Goal: Information Seeking & Learning: Learn about a topic

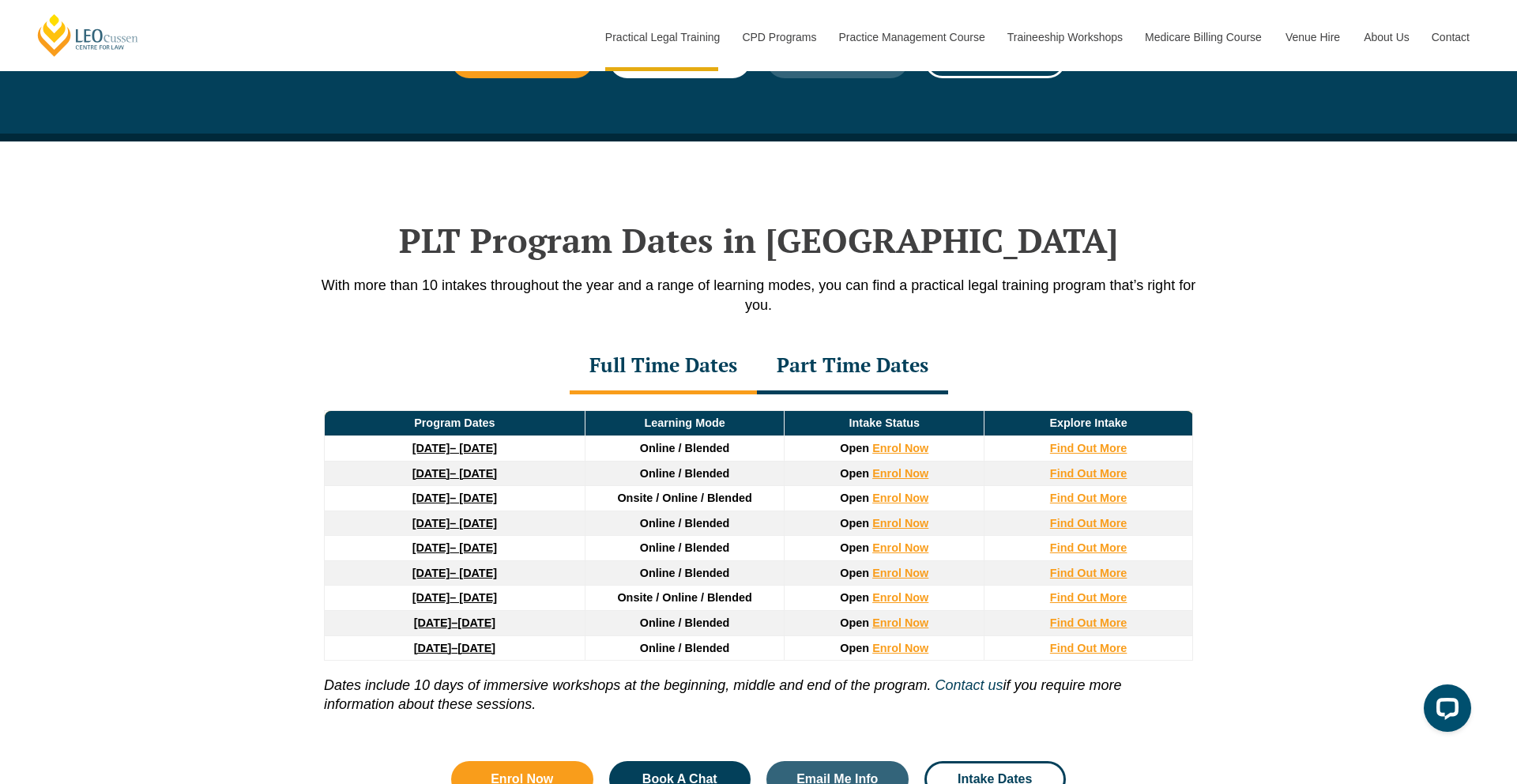
click at [840, 363] on div "Part Time Dates" at bounding box center [852, 366] width 191 height 55
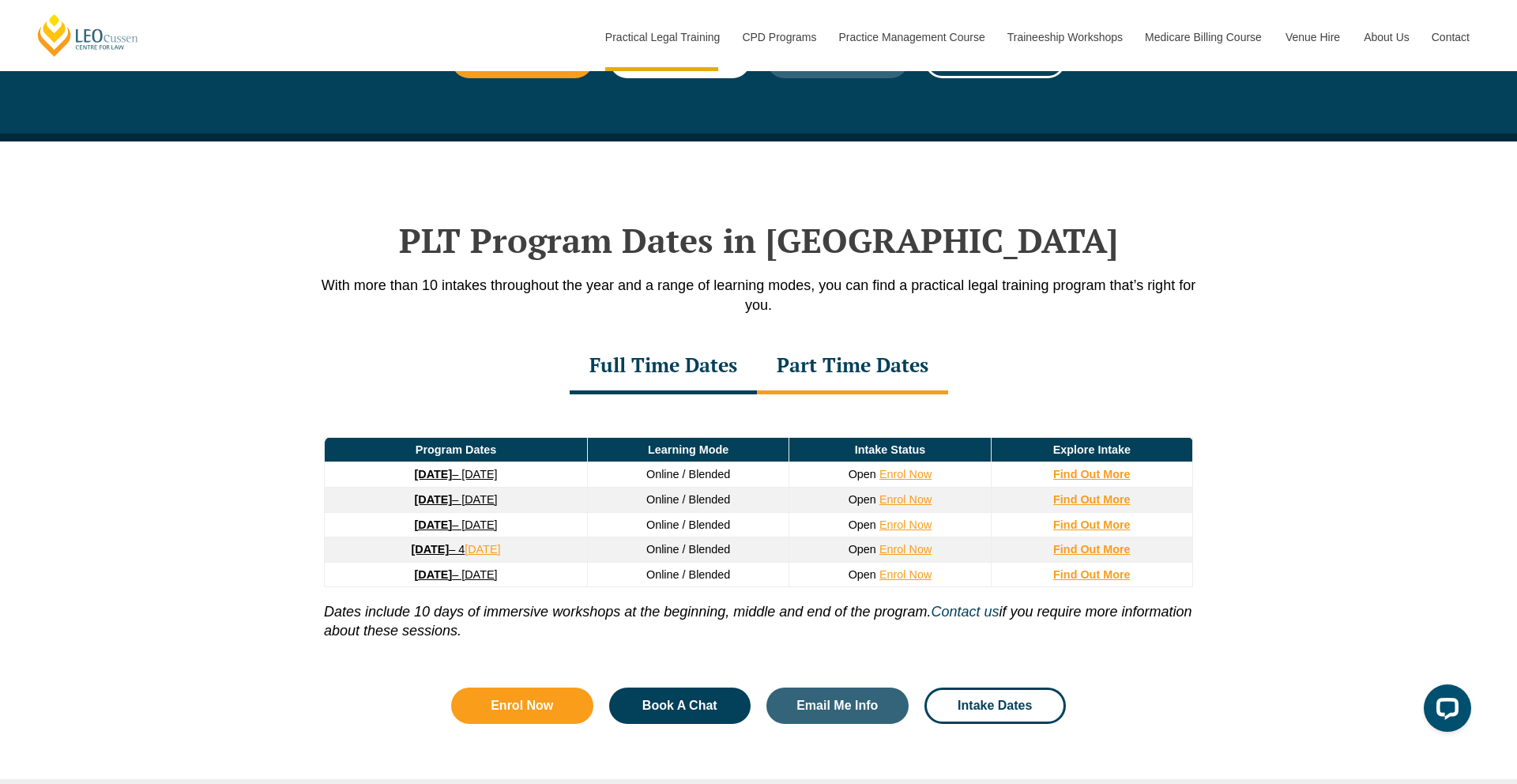
click at [715, 375] on div "Full Time Dates" at bounding box center [663, 366] width 187 height 55
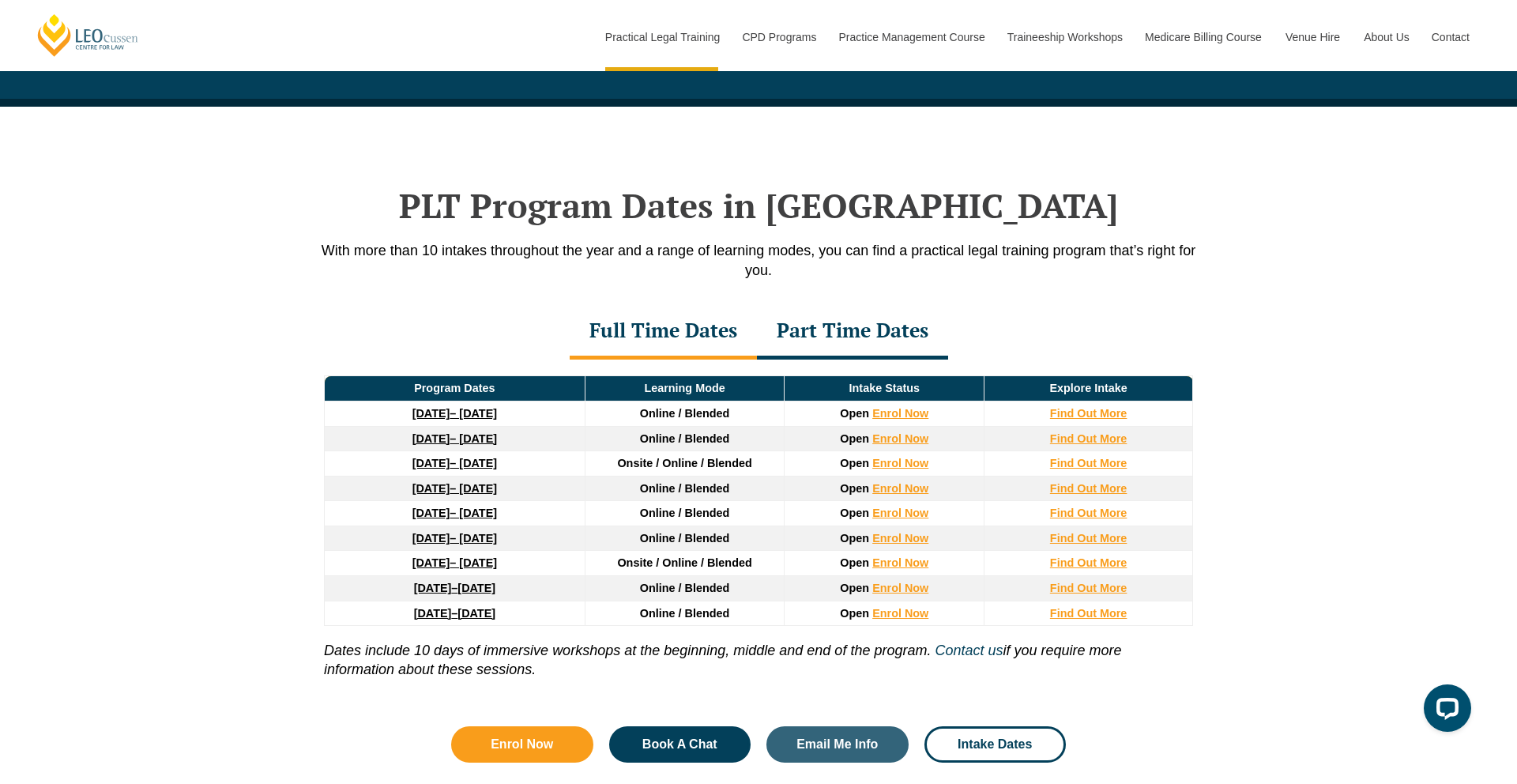
scroll to position [1959, 0]
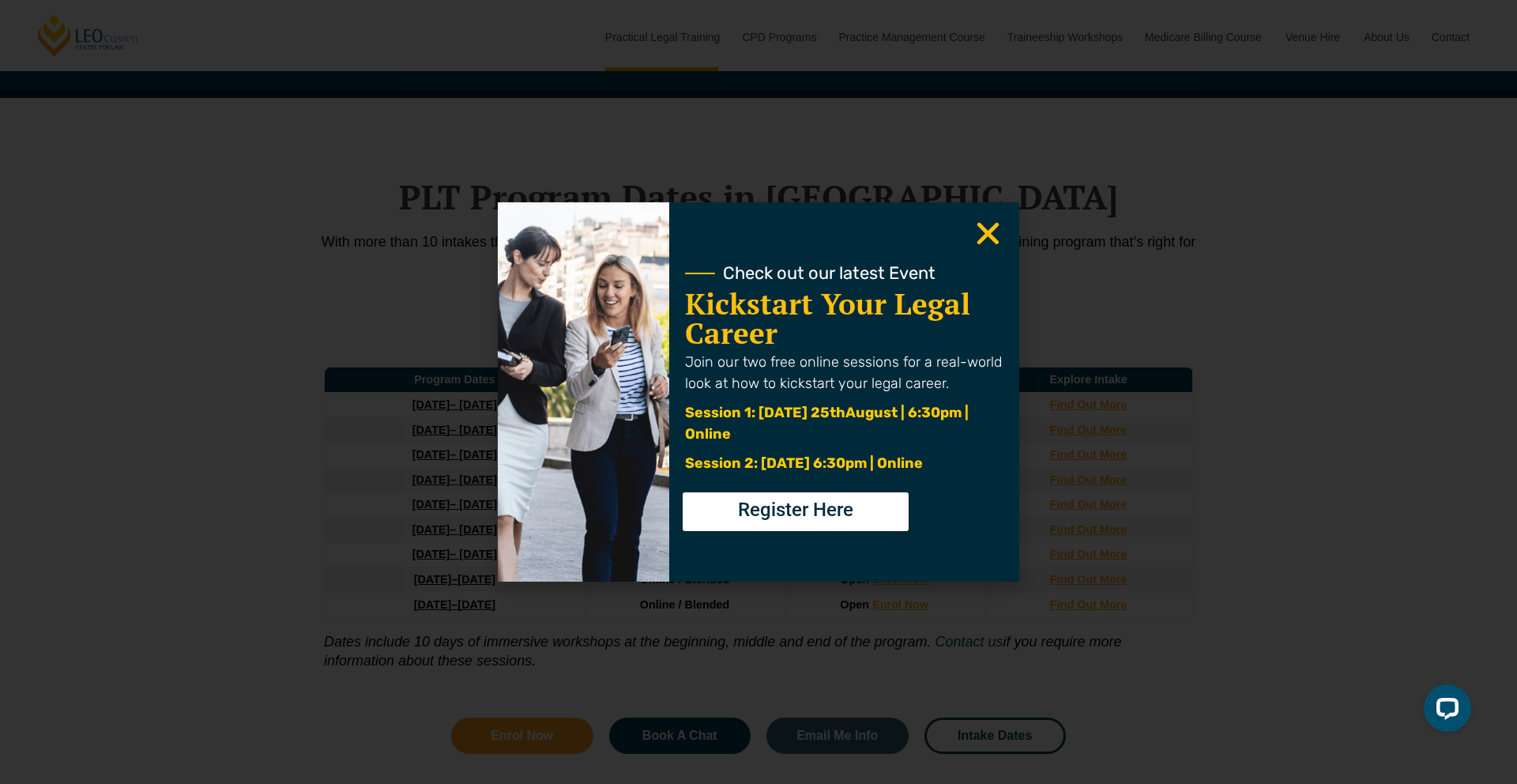
click at [1005, 234] on div "Check out our latest Event Kickstart Your Legal Career Join our two free online…" at bounding box center [844, 392] width 350 height 379
click at [1001, 234] on icon "Close" at bounding box center [988, 233] width 31 height 31
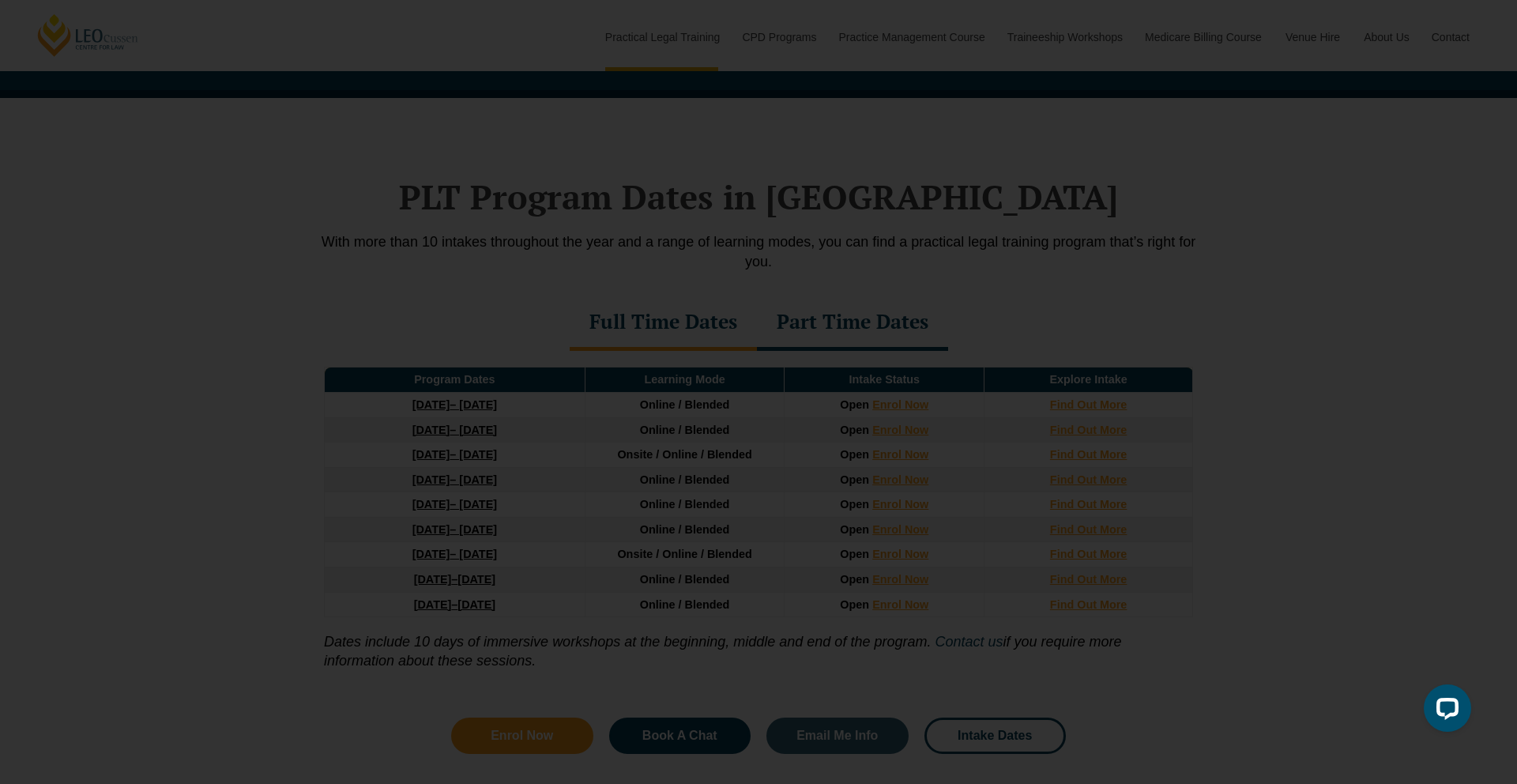
click at [994, 226] on use "Close" at bounding box center [988, 234] width 22 height 22
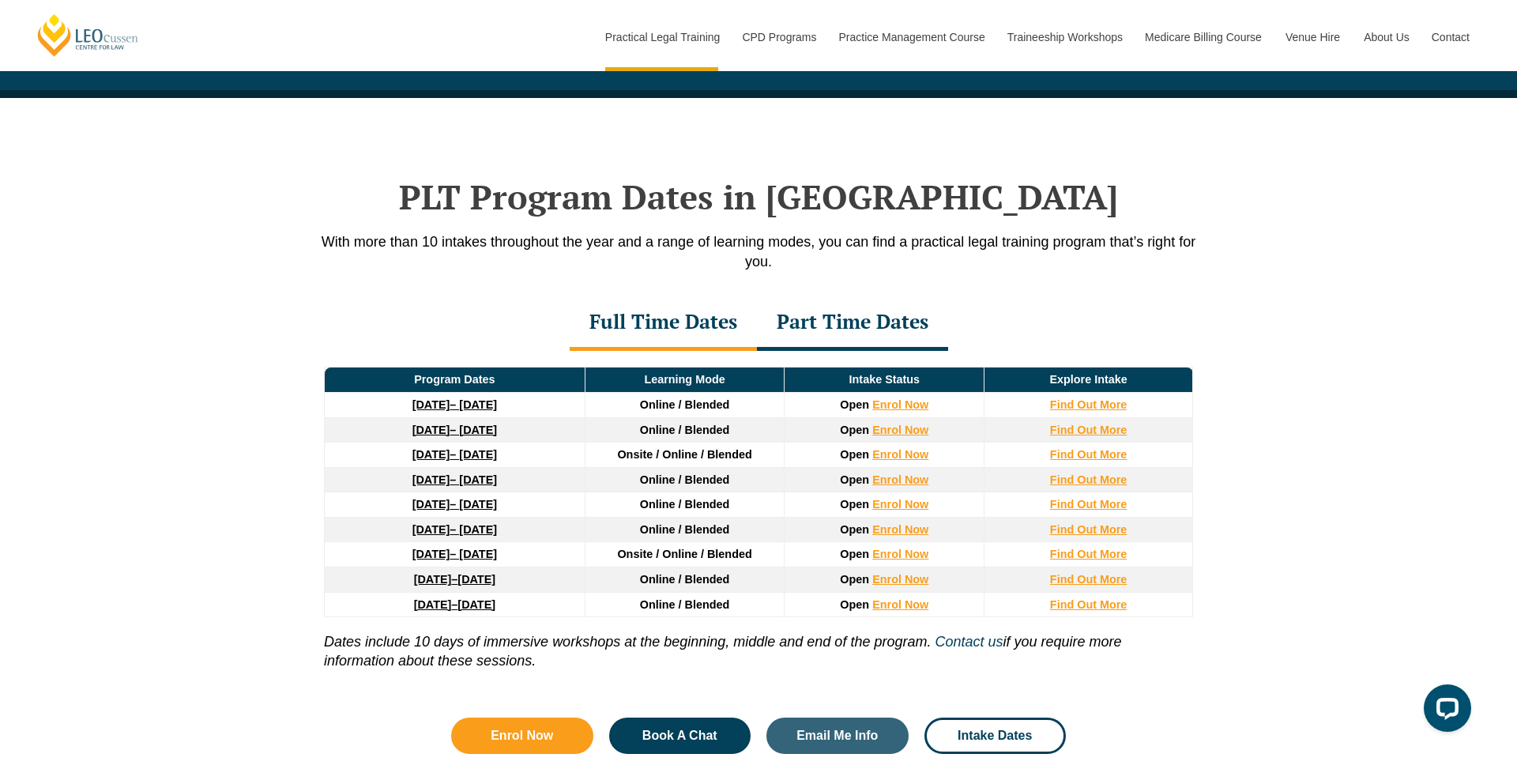
click at [497, 455] on link "27 January 2026 – 12 June 2026" at bounding box center [455, 454] width 85 height 13
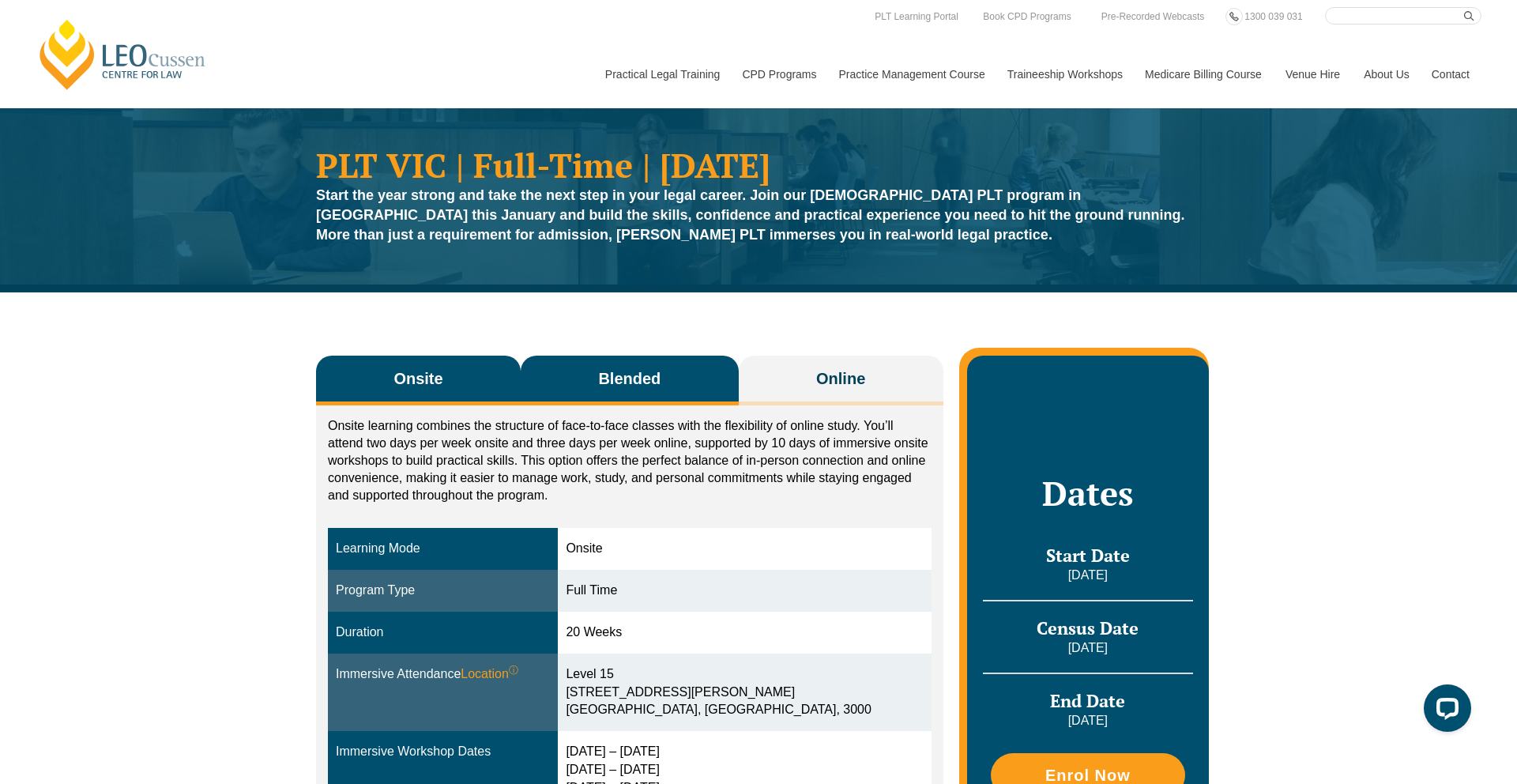
click at [632, 383] on span "Blended" at bounding box center [629, 378] width 63 height 22
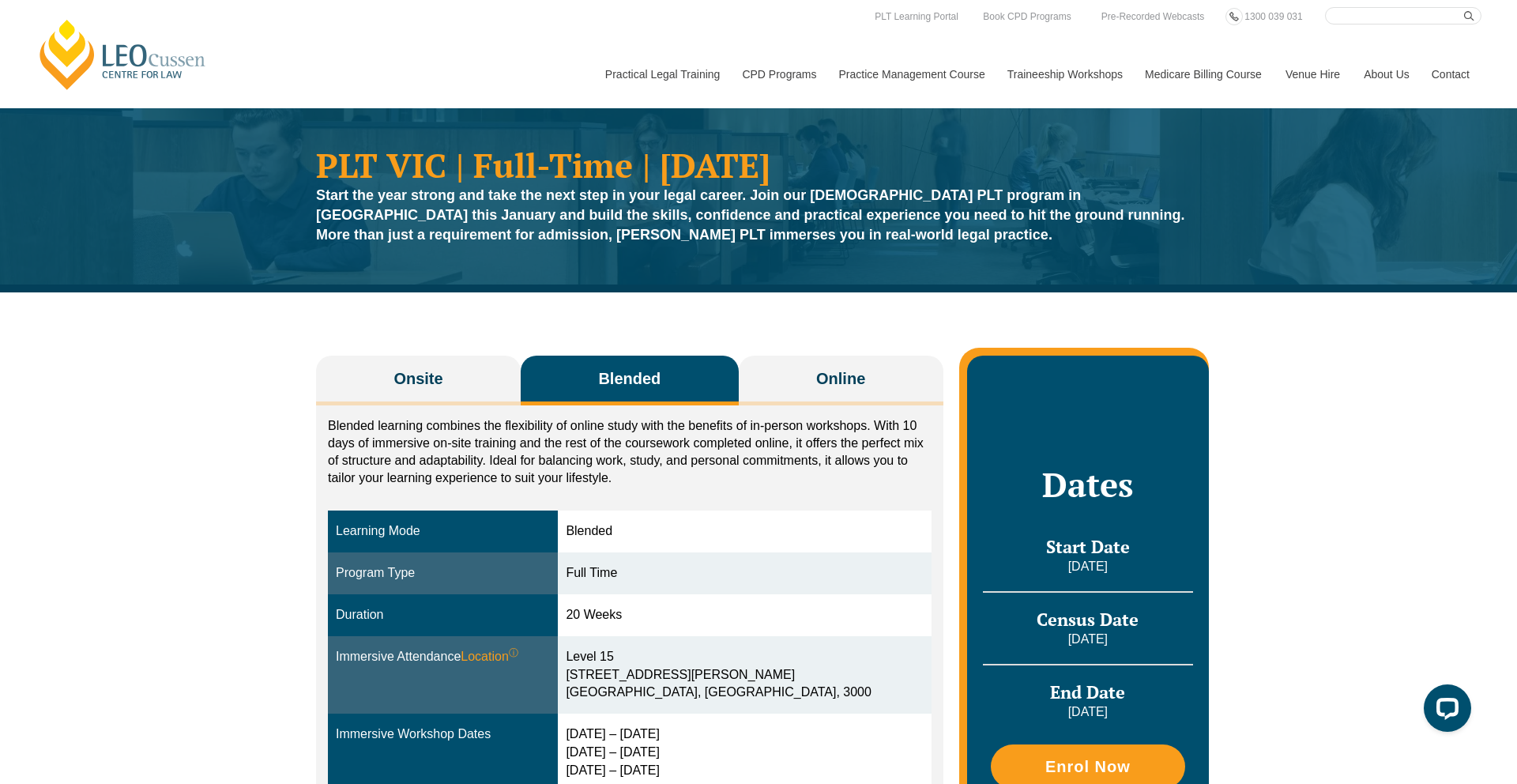
click at [816, 353] on div "Onsite Blended Online Onsite learning combines the structure of face-to-face cl…" at bounding box center [758, 630] width 901 height 676
click at [816, 374] on button "Online" at bounding box center [841, 380] width 205 height 50
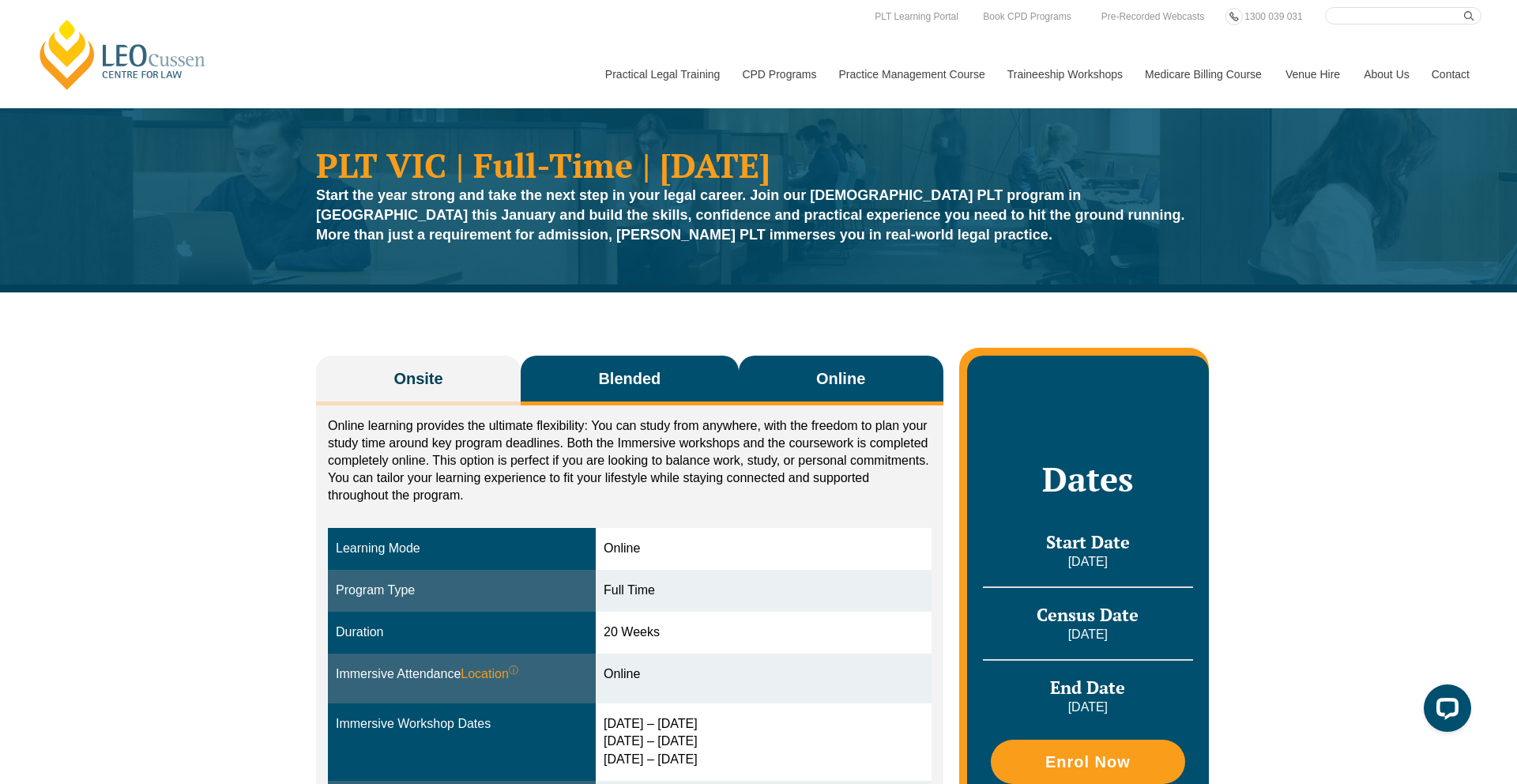
click at [619, 359] on button "Blended" at bounding box center [630, 380] width 218 height 50
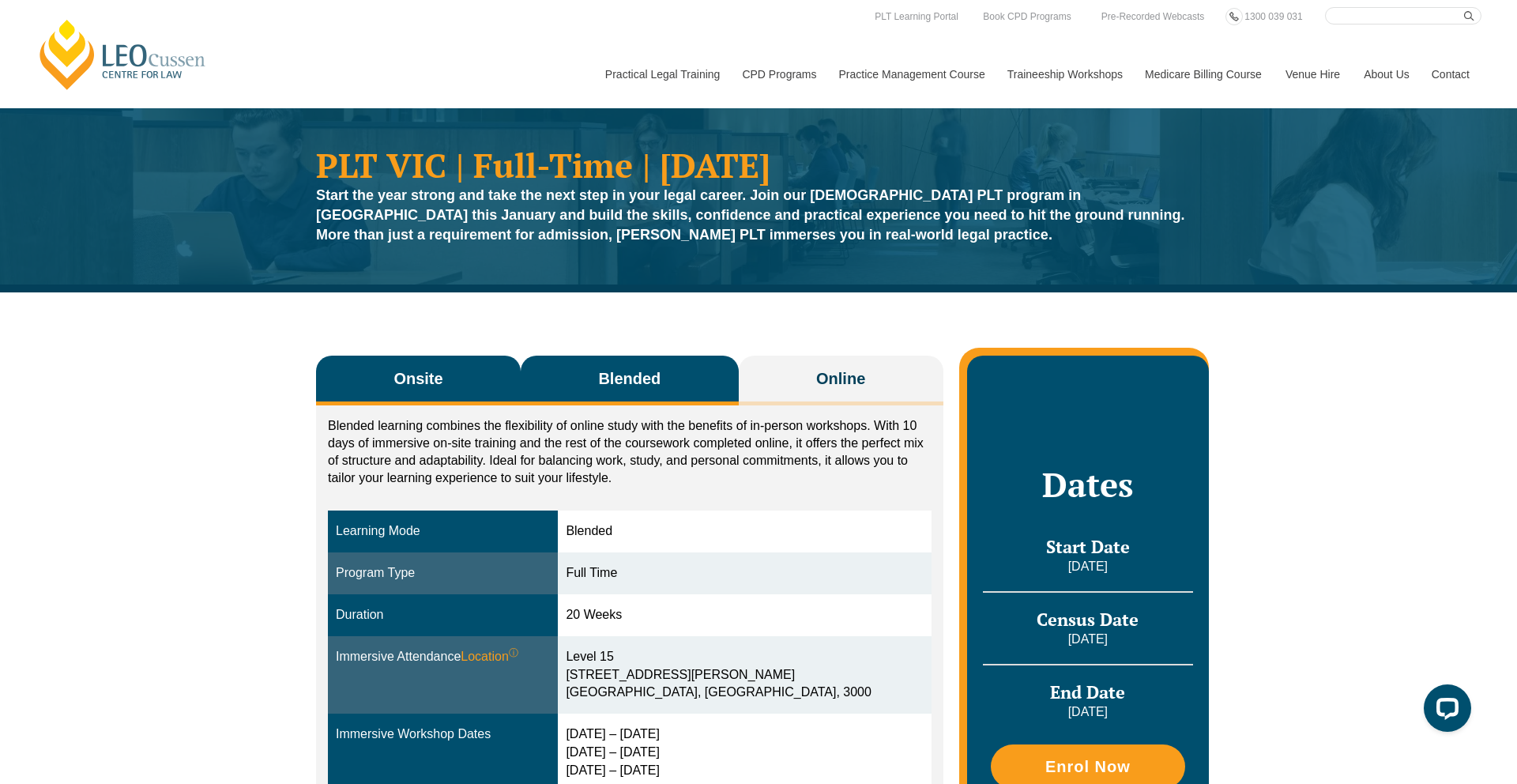
click at [429, 365] on button "Onsite" at bounding box center [418, 380] width 205 height 50
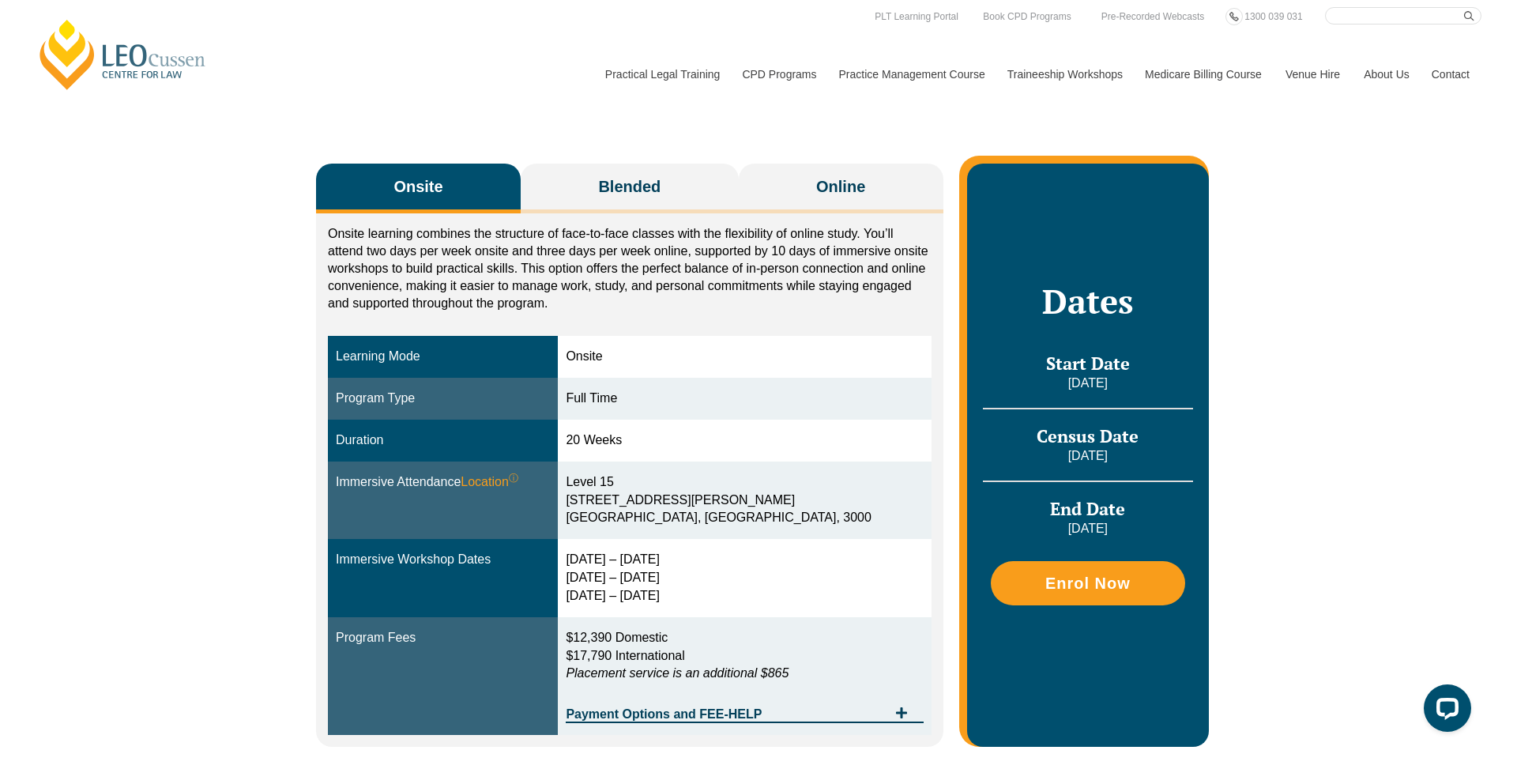
scroll to position [329, 0]
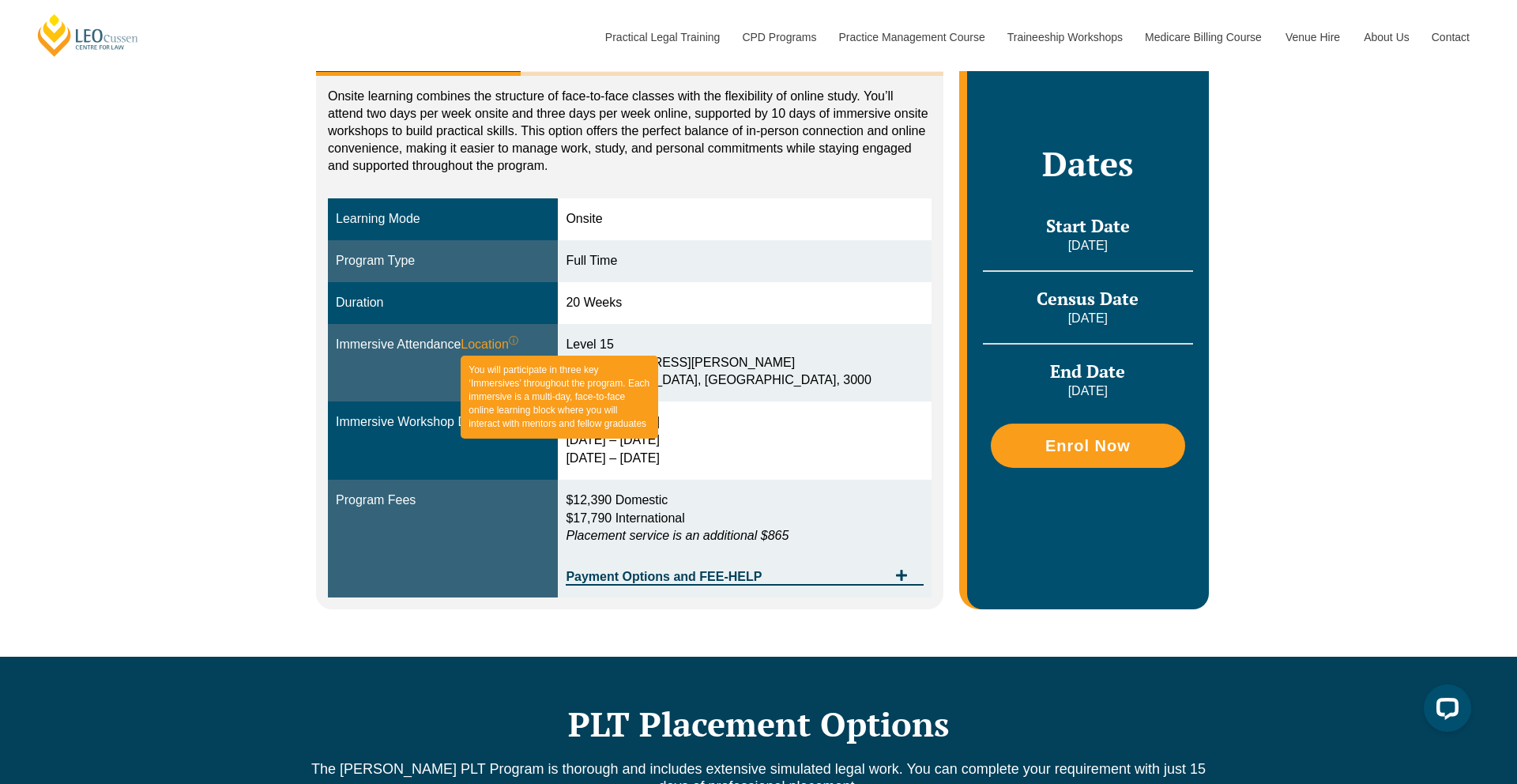
click at [517, 343] on sup "ⓘ" at bounding box center [513, 341] width 9 height 11
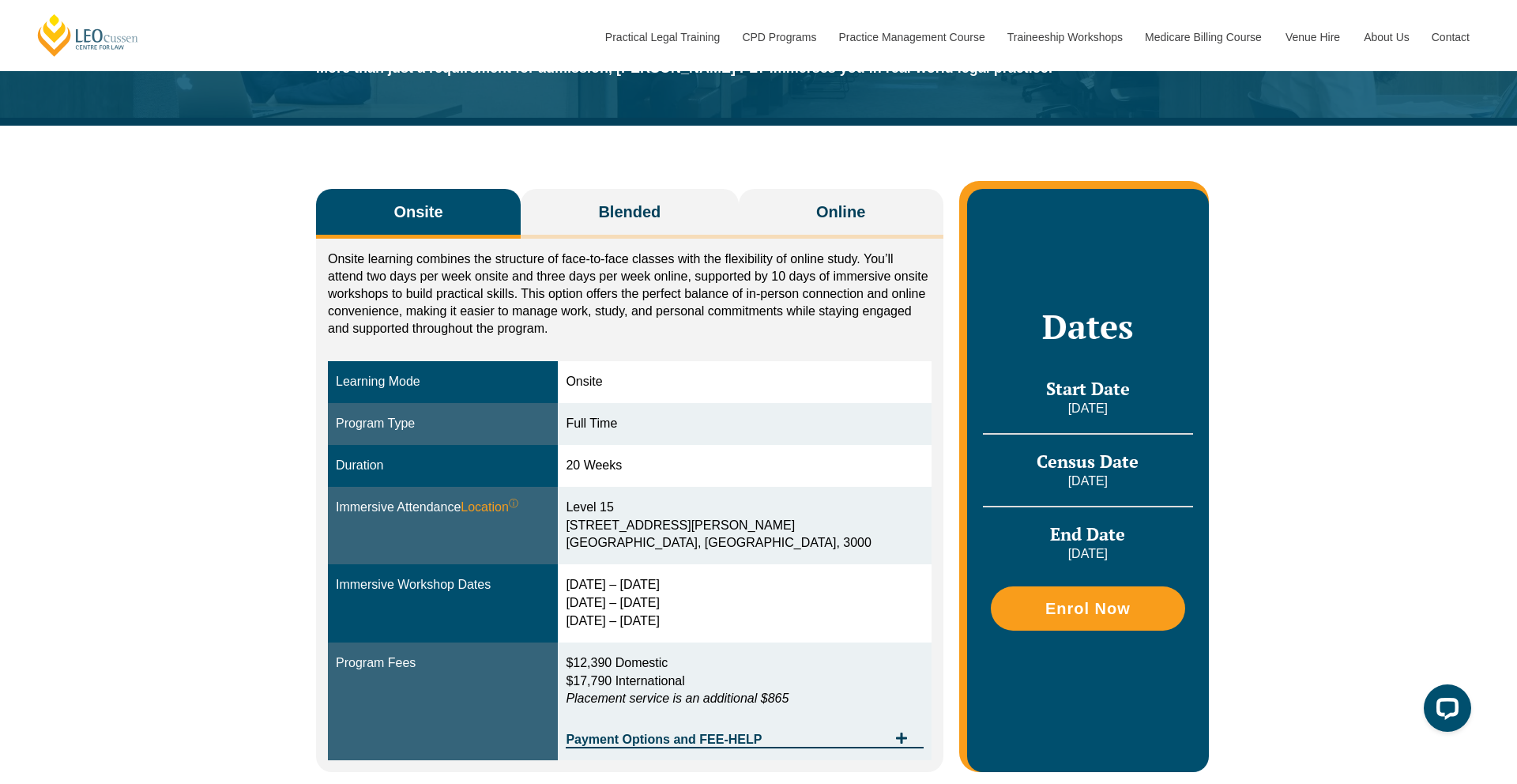
scroll to position [62, 0]
